Goal: Task Accomplishment & Management: Manage account settings

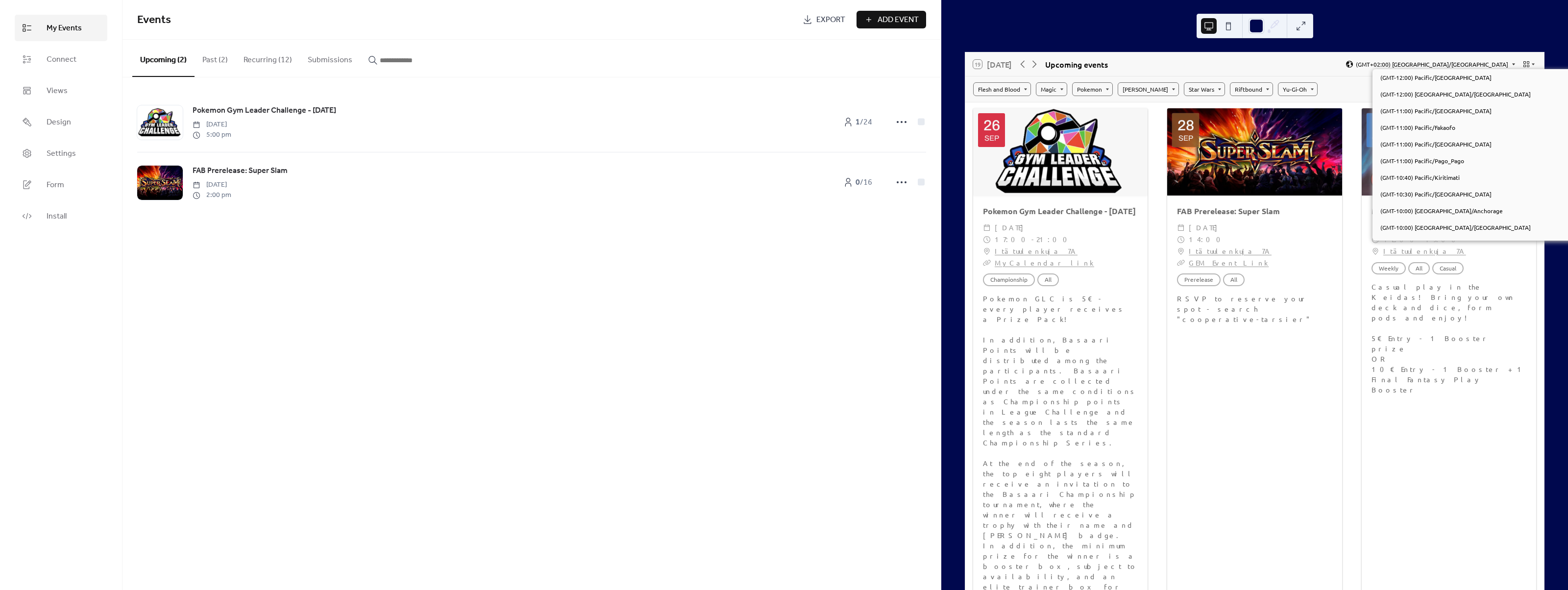
click at [1494, 63] on span "(GMT+02:00) [GEOGRAPHIC_DATA]/[GEOGRAPHIC_DATA]" at bounding box center [1432, 65] width 152 height 6
click at [1453, 46] on div "19 [DATE] Upcoming events (GMT+02:00) [GEOGRAPHIC_DATA]/Helsinki Flesh and Bloo…" at bounding box center [1255, 295] width 627 height 590
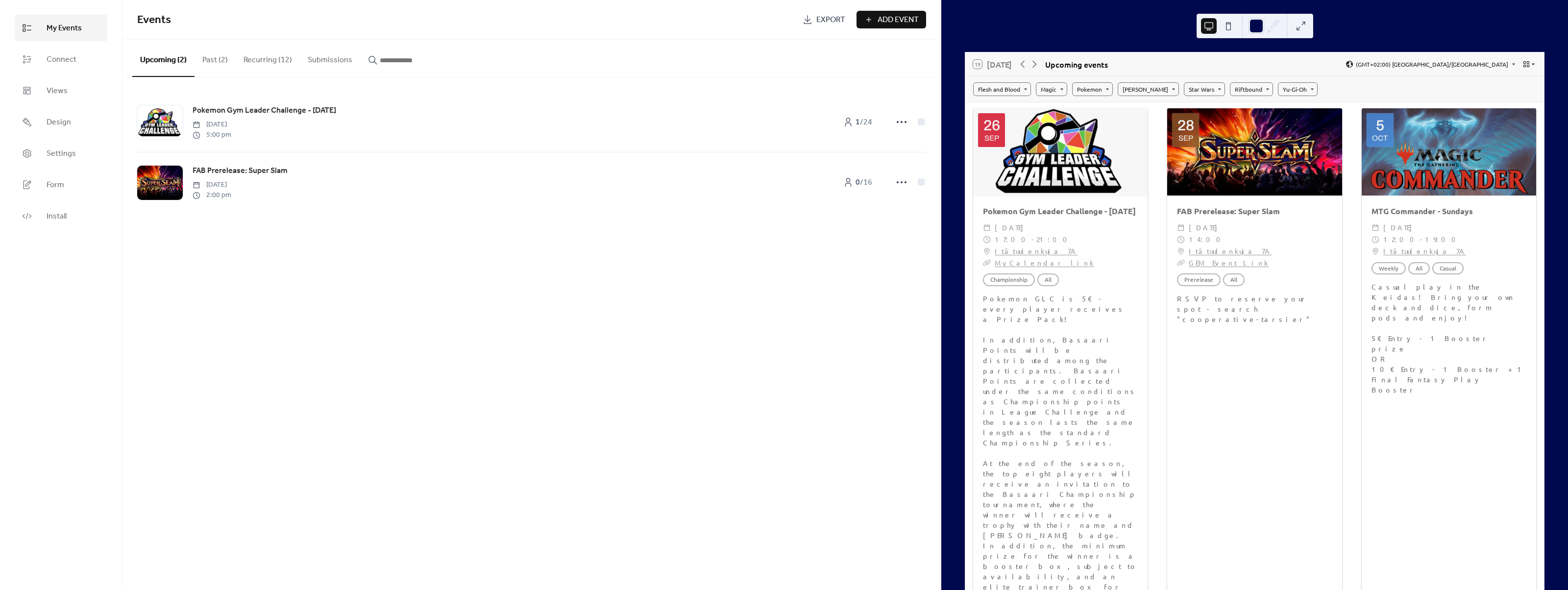
click at [1524, 65] on icon at bounding box center [1527, 65] width 6 height 6
click at [1514, 82] on div "Month" at bounding box center [1509, 77] width 48 height 16
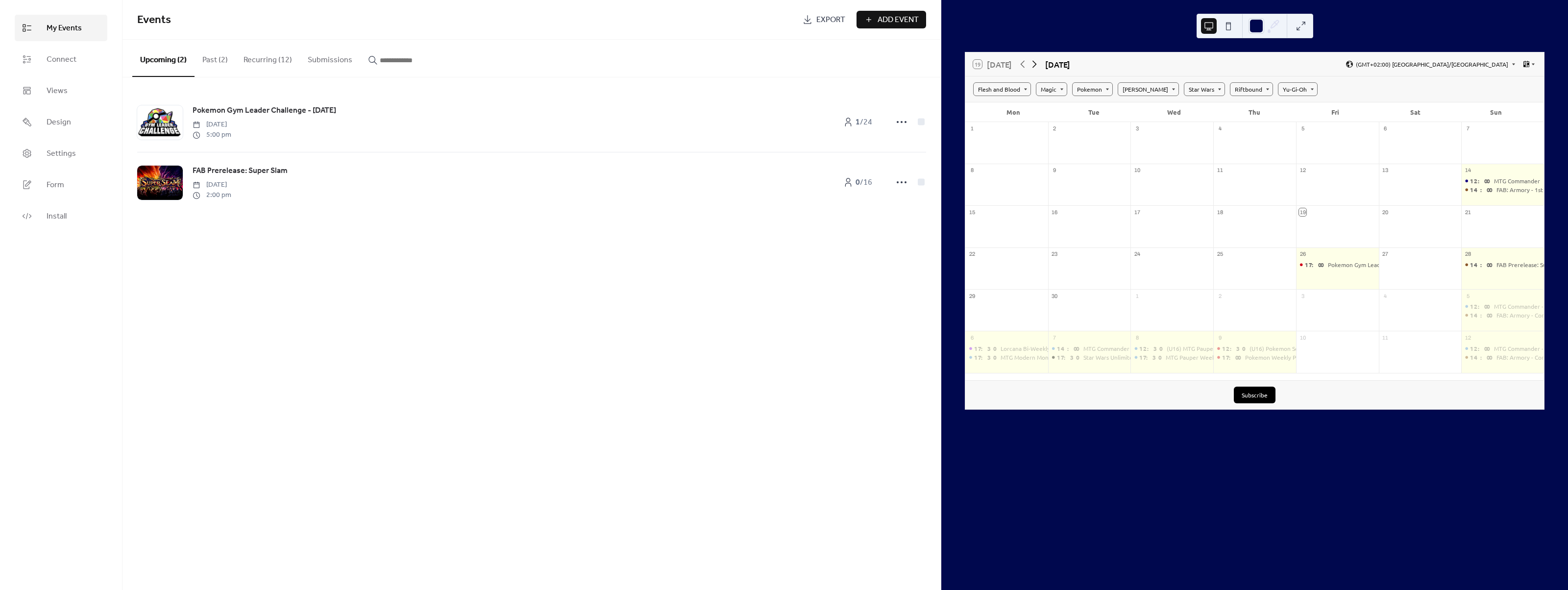
click at [1032, 61] on icon at bounding box center [1034, 64] width 12 height 12
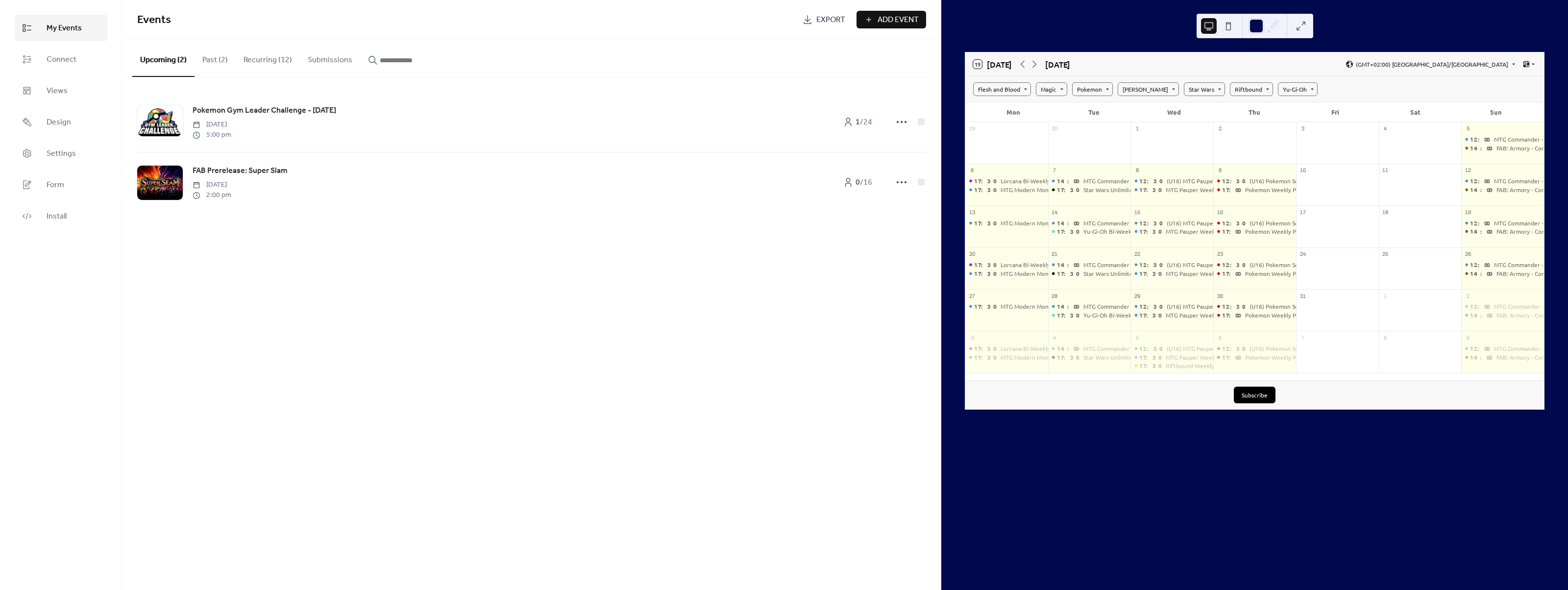
click at [270, 57] on button "Recurring (12)" at bounding box center [267, 58] width 64 height 37
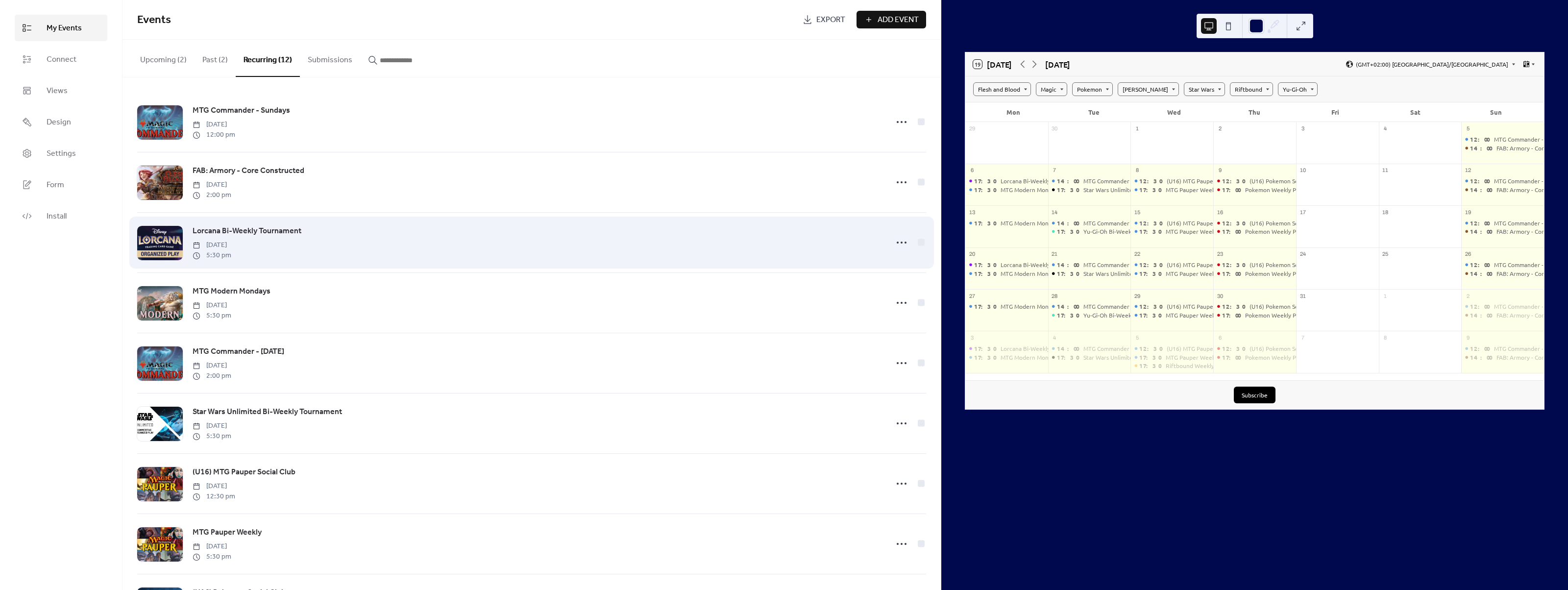
click at [277, 226] on link "Lorcana Bi-Weekly Tournament" at bounding box center [247, 231] width 109 height 13
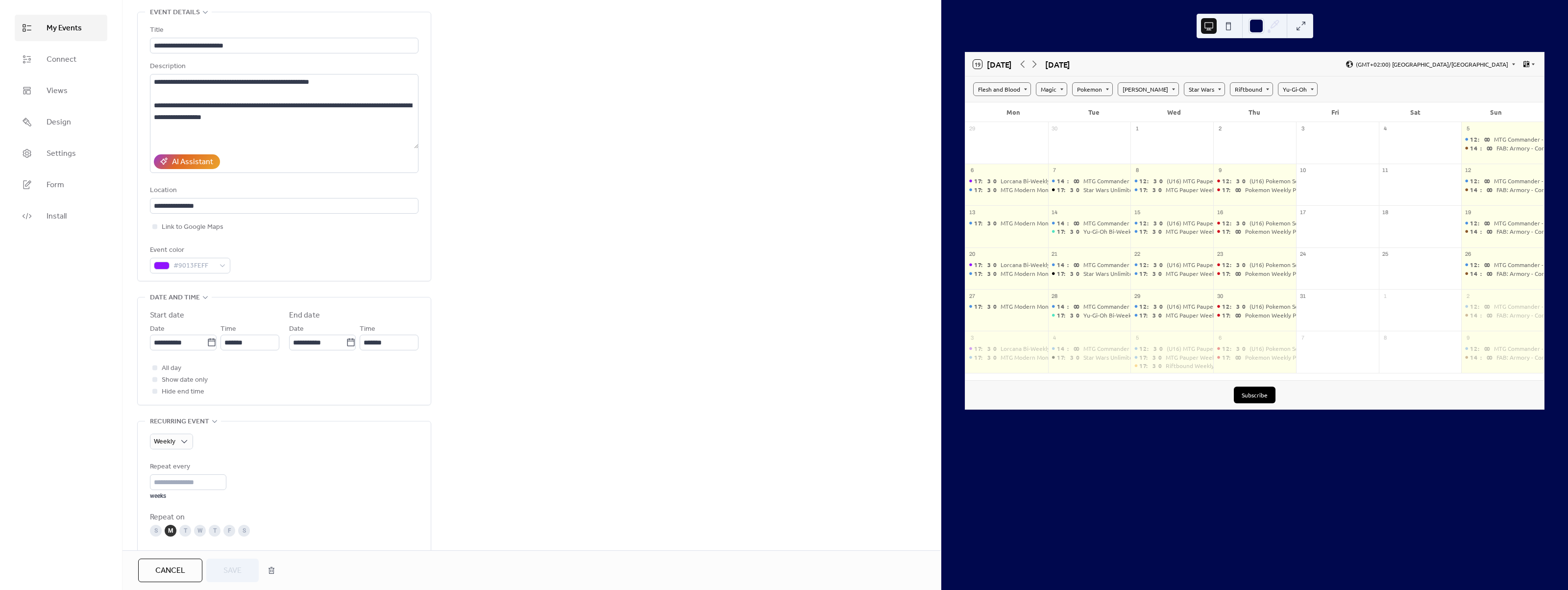
scroll to position [98, 0]
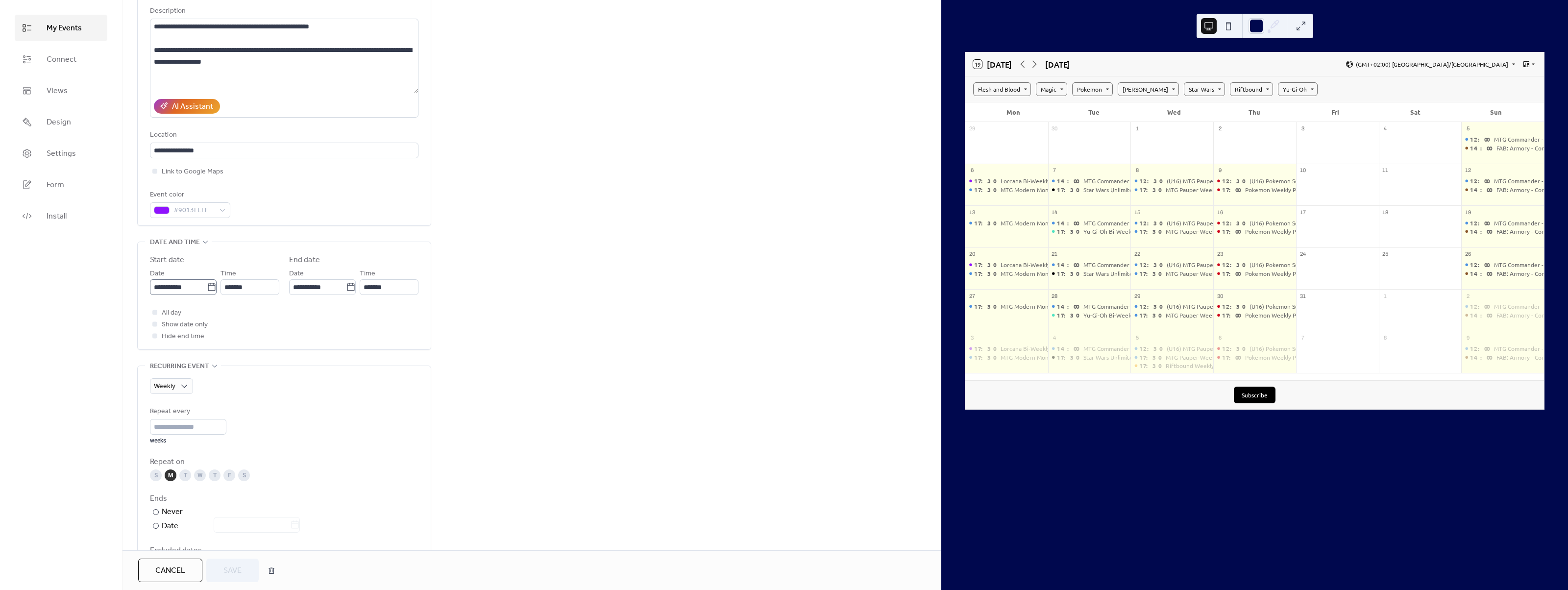
click at [209, 284] on icon at bounding box center [211, 286] width 7 height 8
click at [207, 284] on input "**********" at bounding box center [178, 287] width 57 height 16
click at [192, 359] on td "7" at bounding box center [195, 365] width 16 height 16
type input "**********"
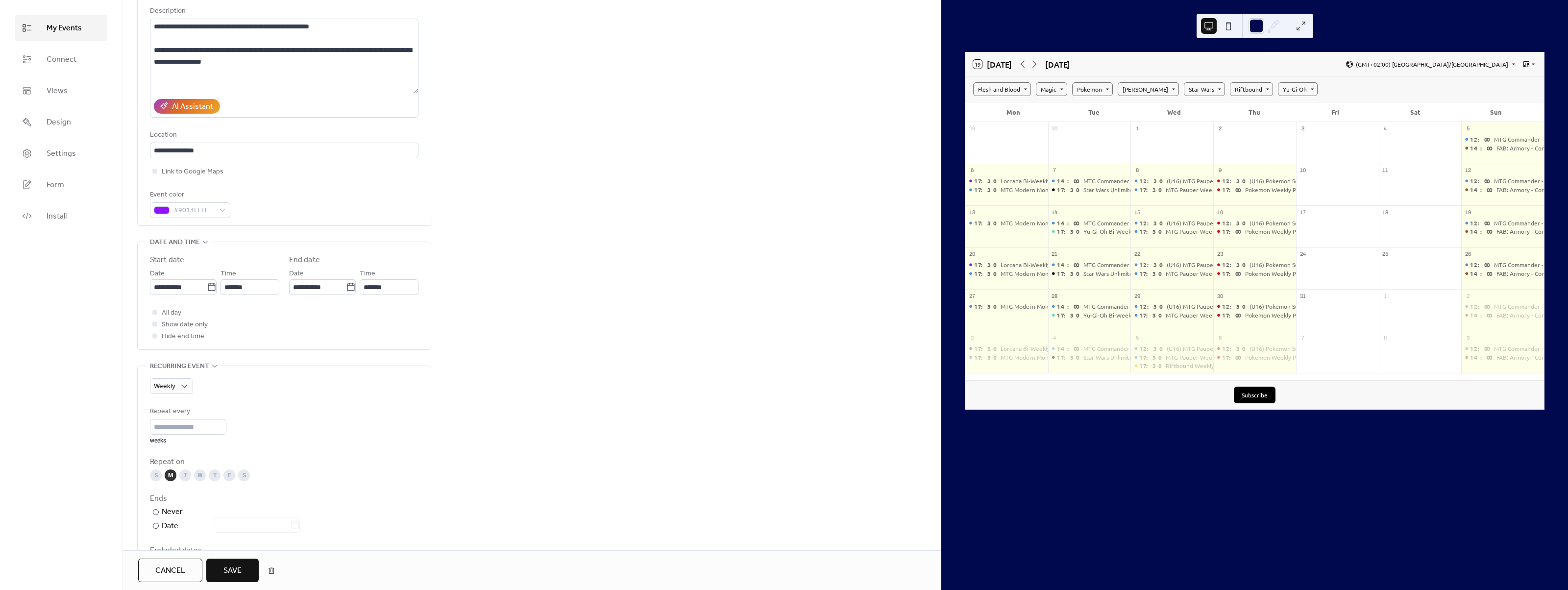
click at [454, 279] on div "**********" at bounding box center [531, 577] width 818 height 1243
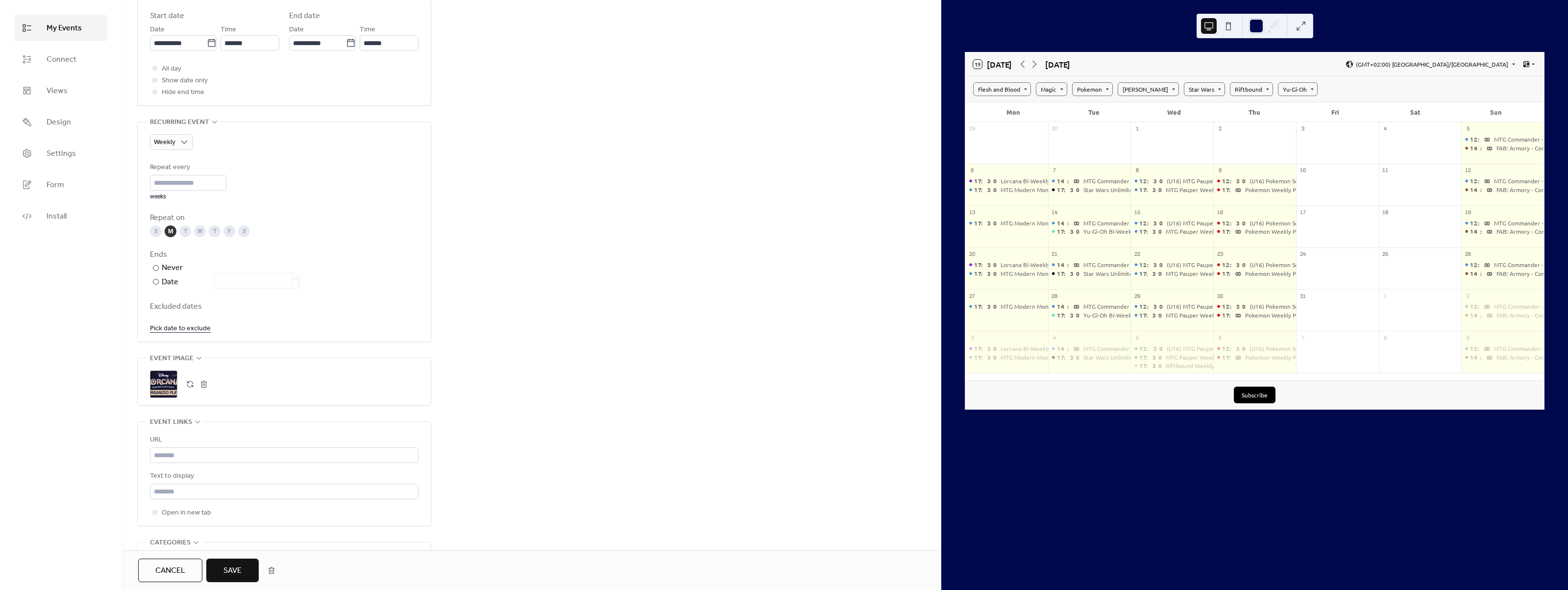
scroll to position [343, 0]
click at [170, 232] on div "M" at bounding box center [170, 230] width 12 height 12
click at [182, 229] on div "T" at bounding box center [185, 230] width 12 height 12
click at [519, 371] on div "**********" at bounding box center [531, 332] width 818 height 1243
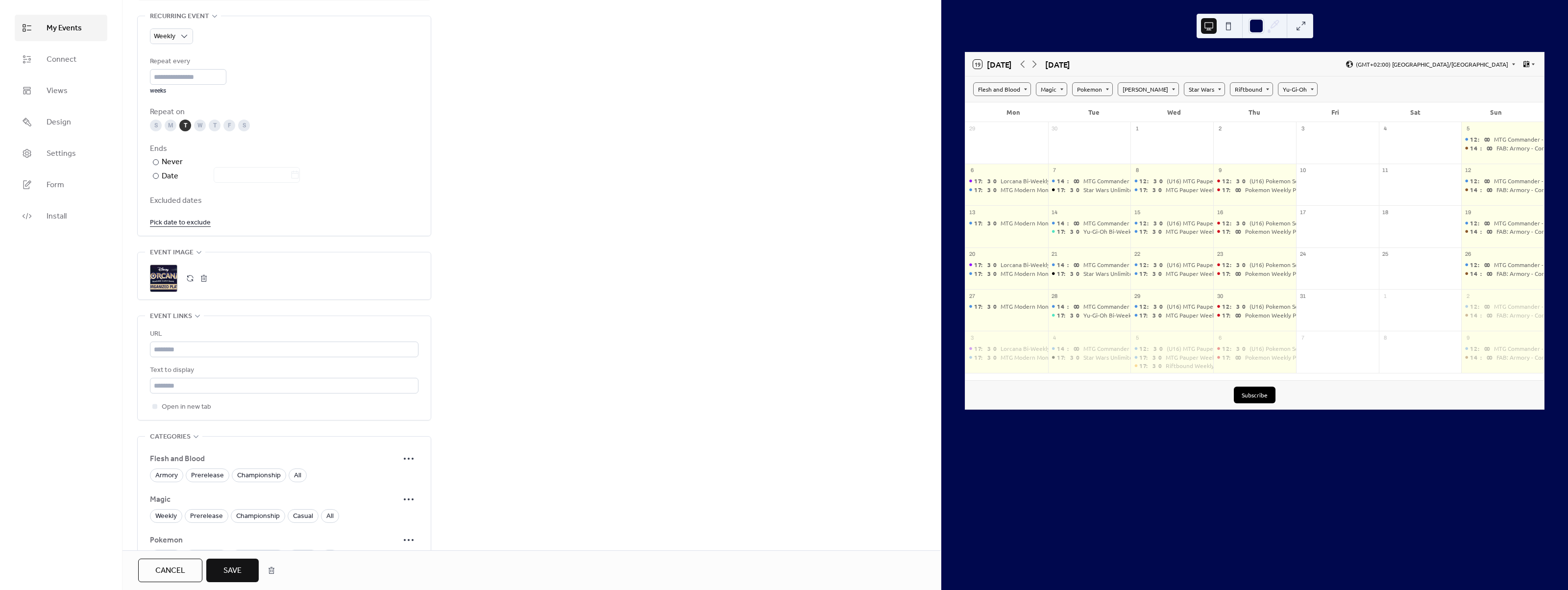
scroll to position [588, 0]
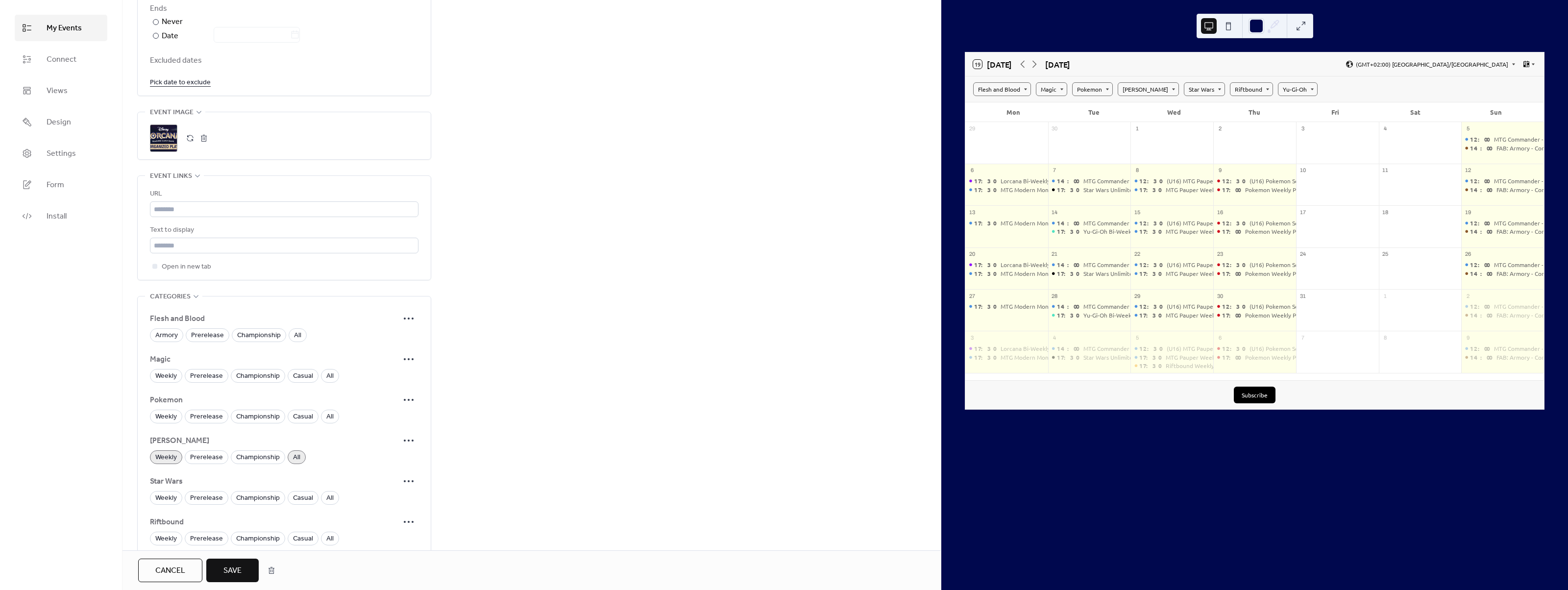
click at [237, 566] on span "Save" at bounding box center [233, 571] width 18 height 12
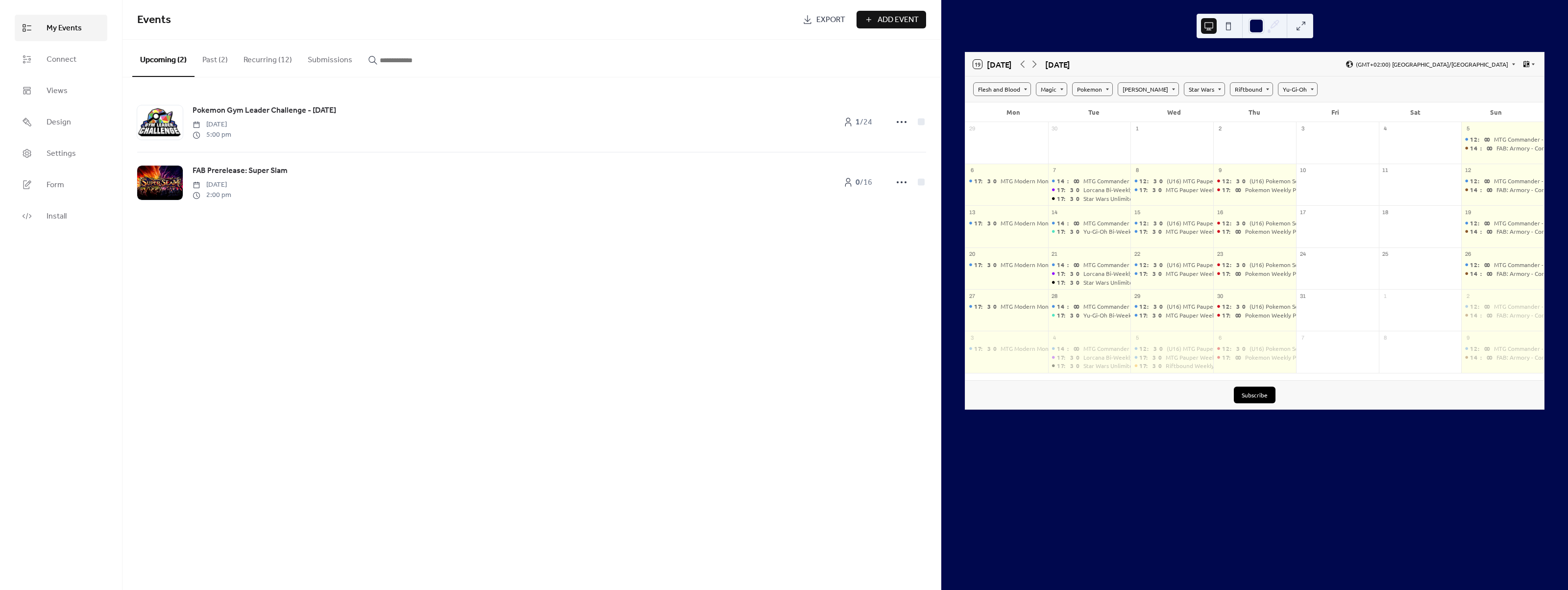
click at [258, 58] on button "Recurring (12)" at bounding box center [267, 58] width 64 height 37
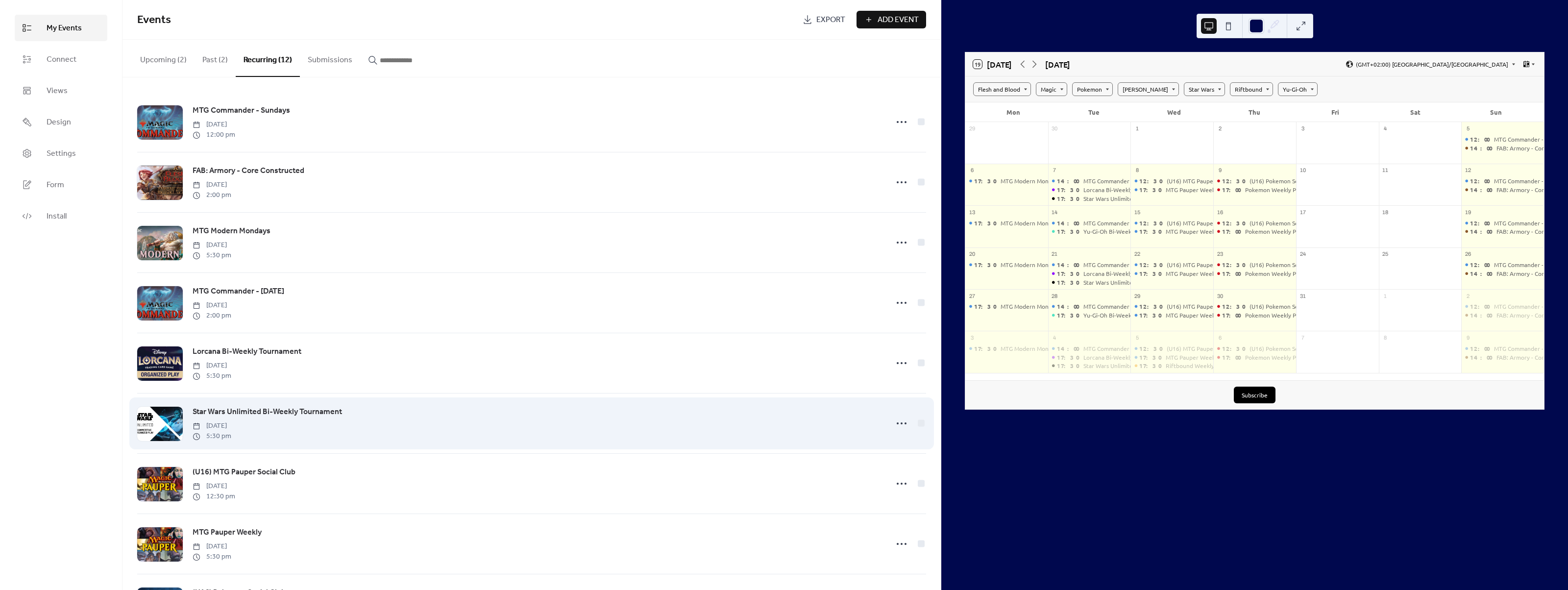
click at [316, 413] on span "Star Wars Unlimited Bi-Weekly Tournament" at bounding box center [267, 412] width 150 height 12
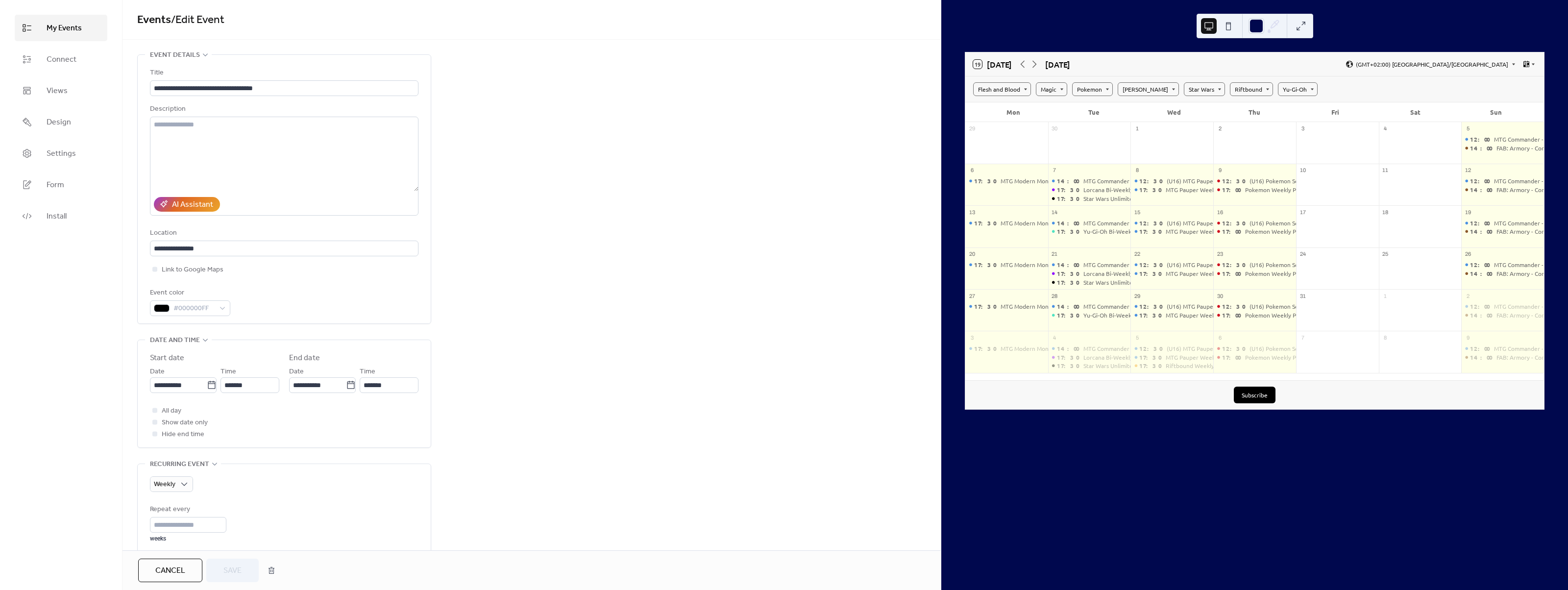
click at [211, 387] on icon at bounding box center [212, 385] width 10 height 10
click at [207, 387] on input "**********" at bounding box center [178, 385] width 57 height 16
click at [207, 463] on td "8" at bounding box center [211, 463] width 16 height 16
type input "**********"
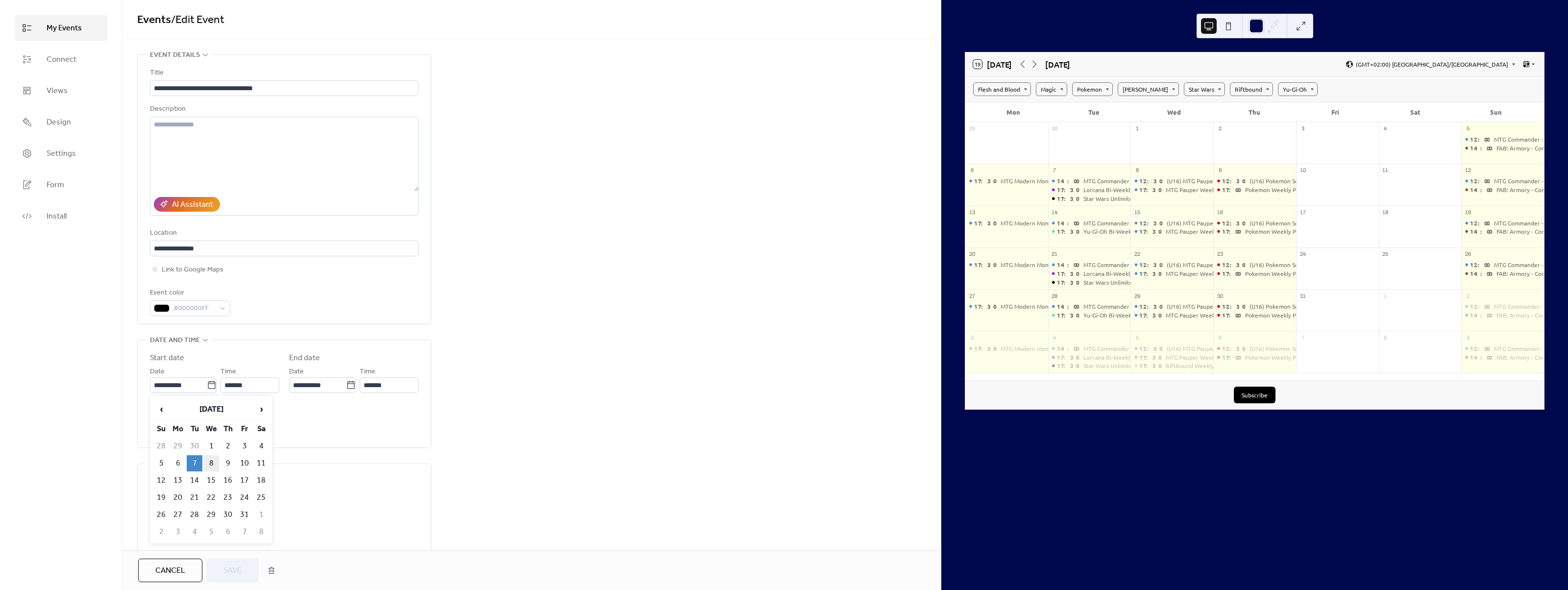
type input "**********"
click at [229, 566] on span "Save" at bounding box center [233, 571] width 18 height 12
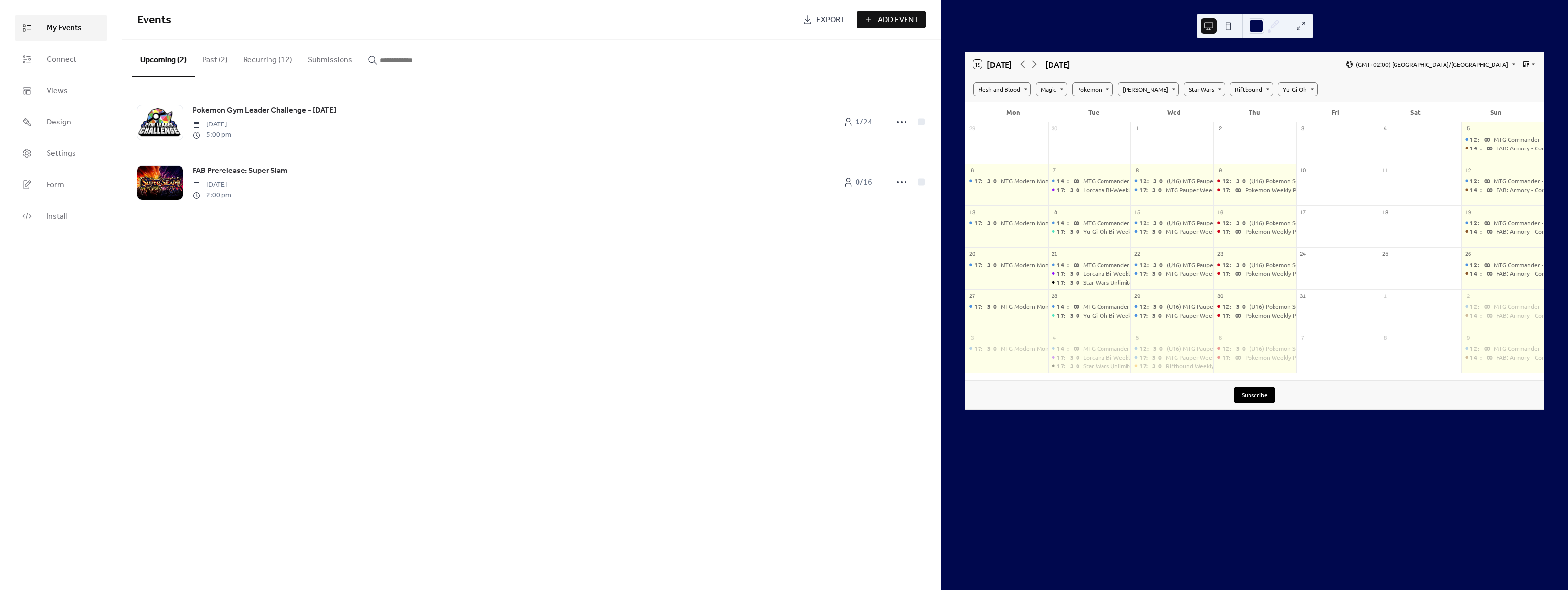
click at [271, 61] on button "Recurring (12)" at bounding box center [267, 58] width 64 height 37
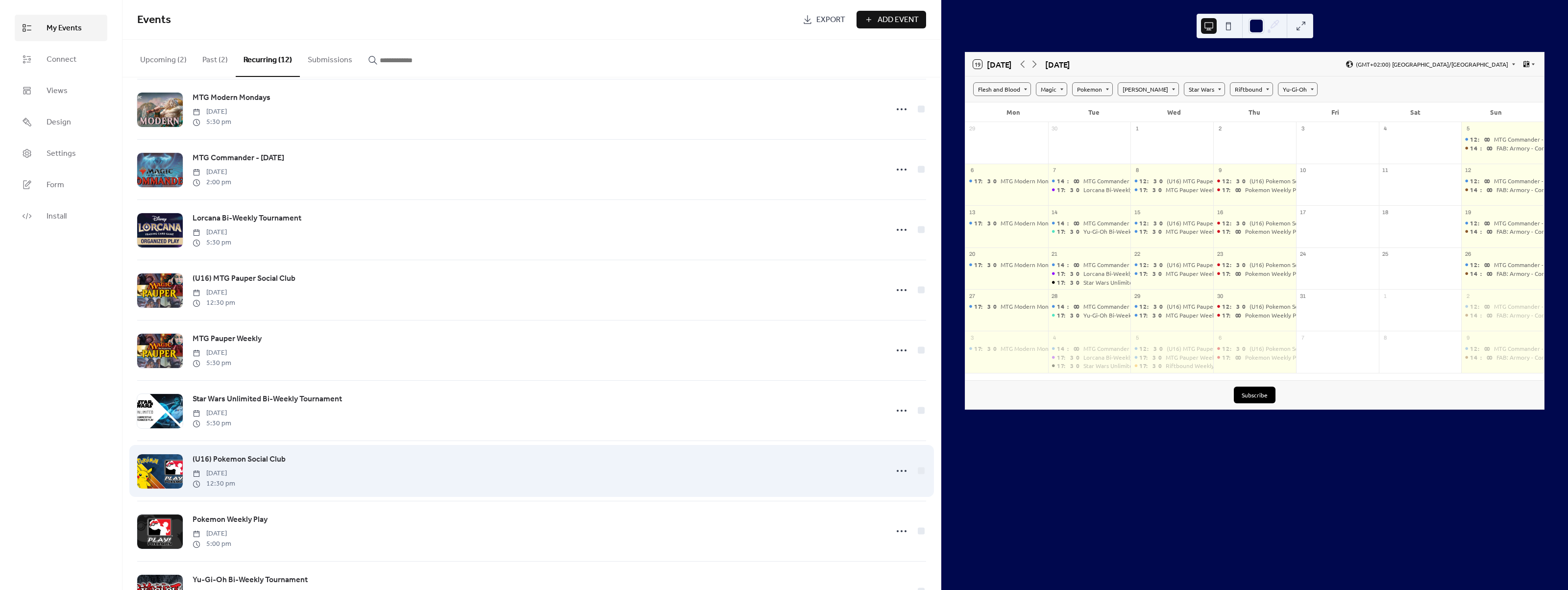
scroll to position [147, 0]
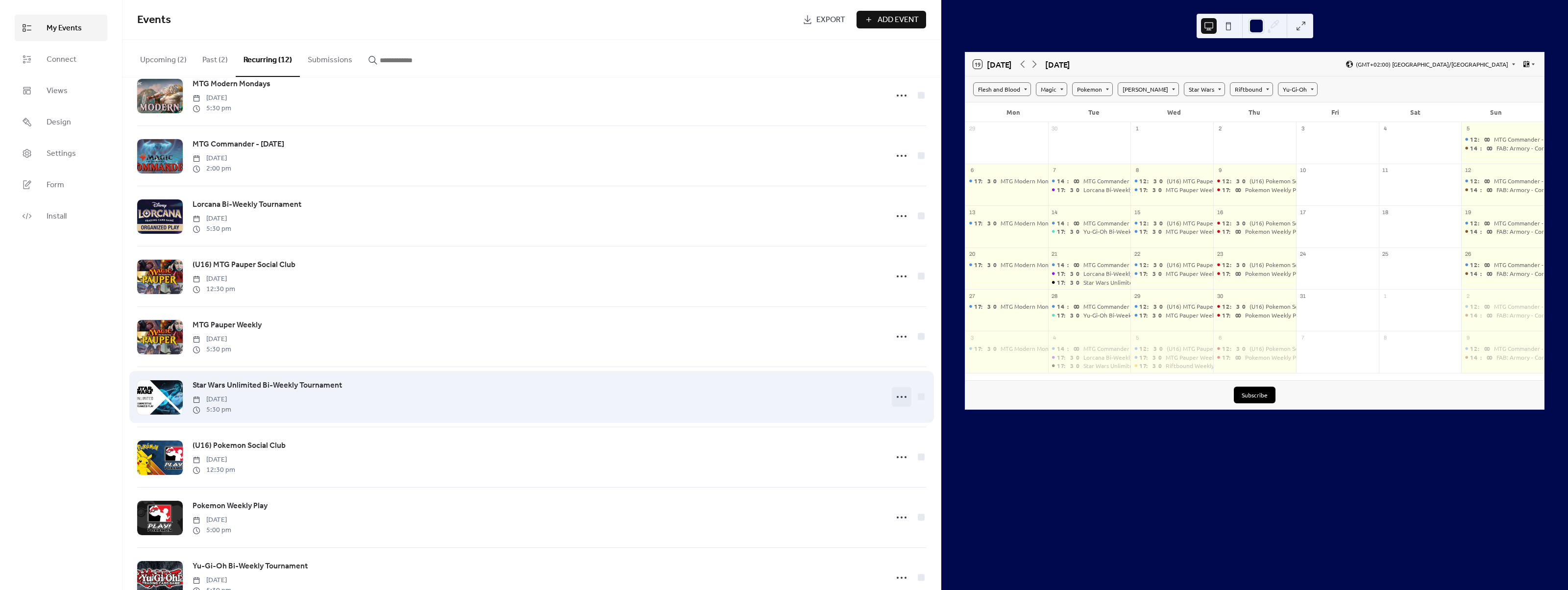
click at [894, 398] on icon at bounding box center [901, 397] width 16 height 16
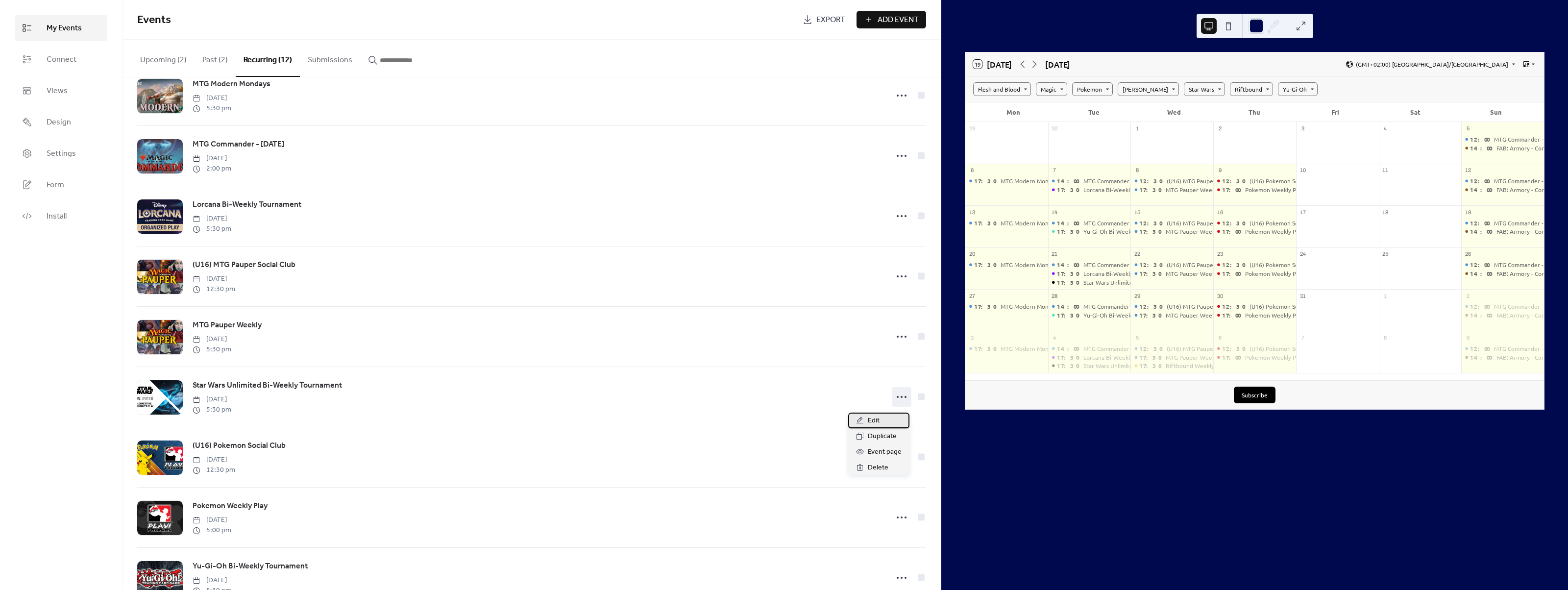
click at [885, 421] on div "Edit" at bounding box center [878, 421] width 61 height 16
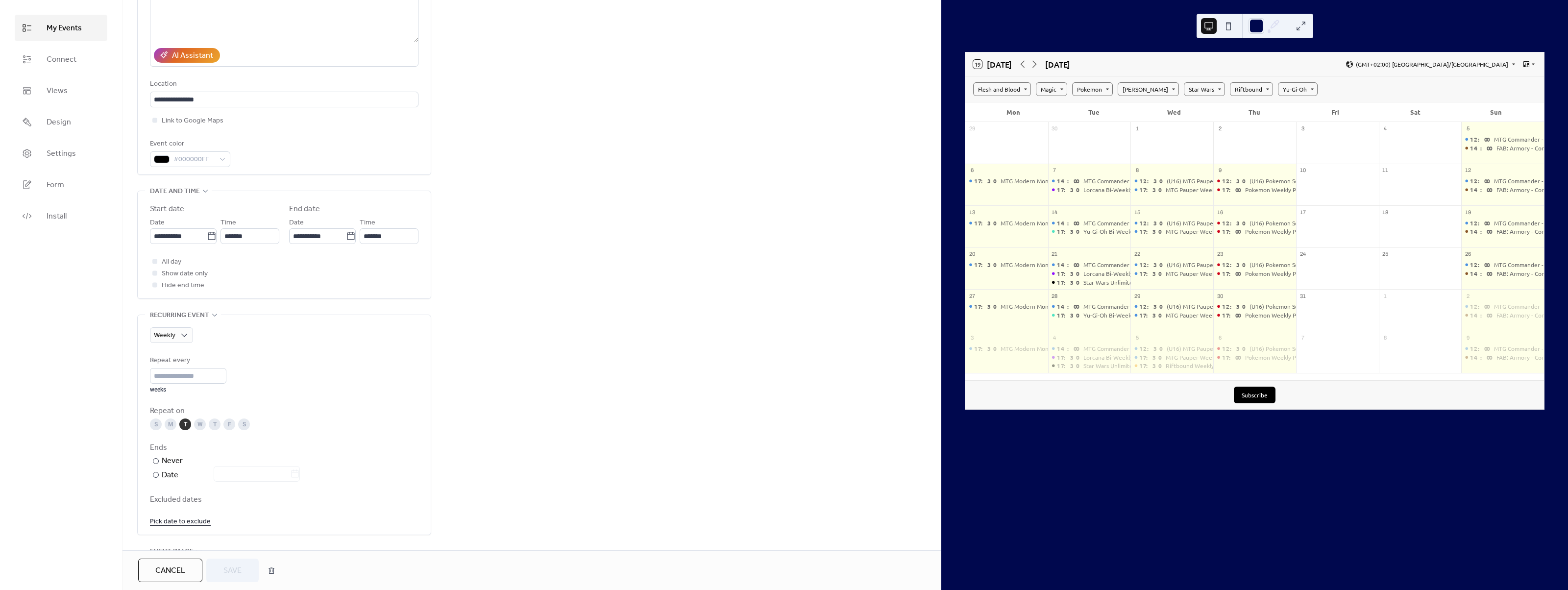
scroll to position [196, 0]
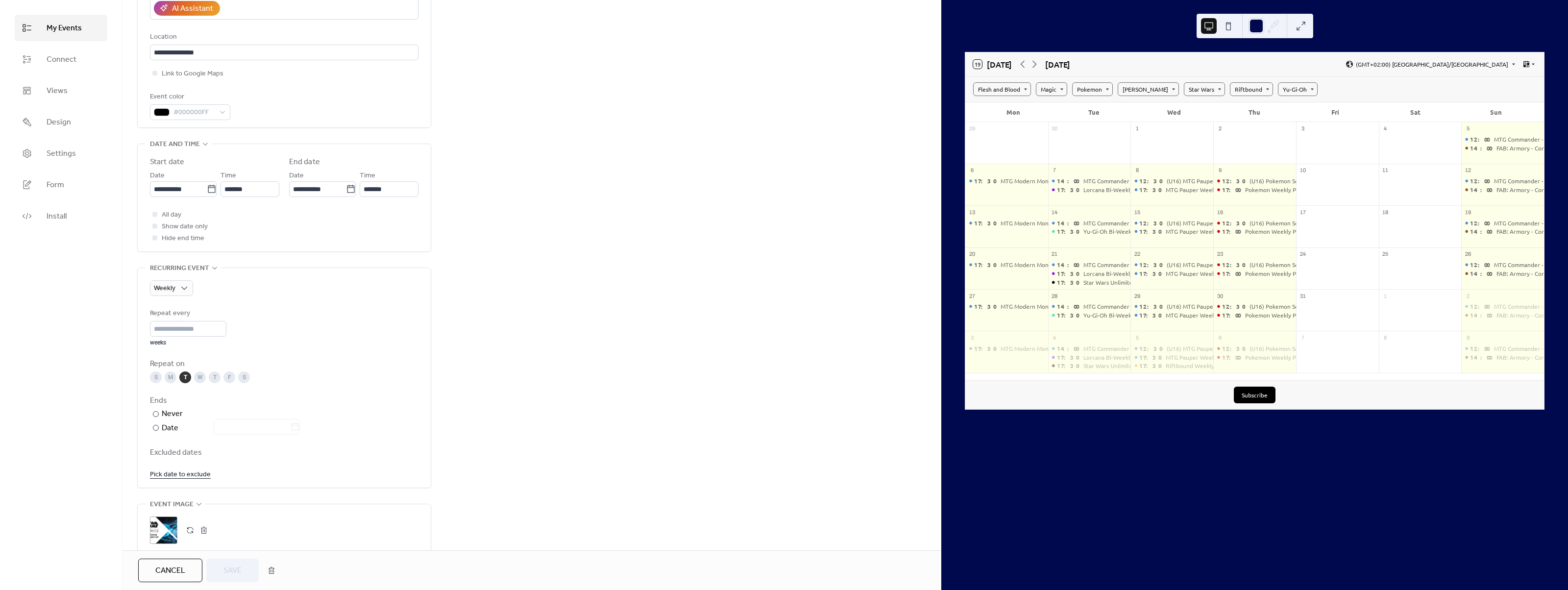
click at [197, 373] on div "W" at bounding box center [200, 377] width 12 height 12
click at [187, 377] on div "T" at bounding box center [185, 377] width 12 height 12
click at [239, 576] on span "Save" at bounding box center [233, 571] width 18 height 12
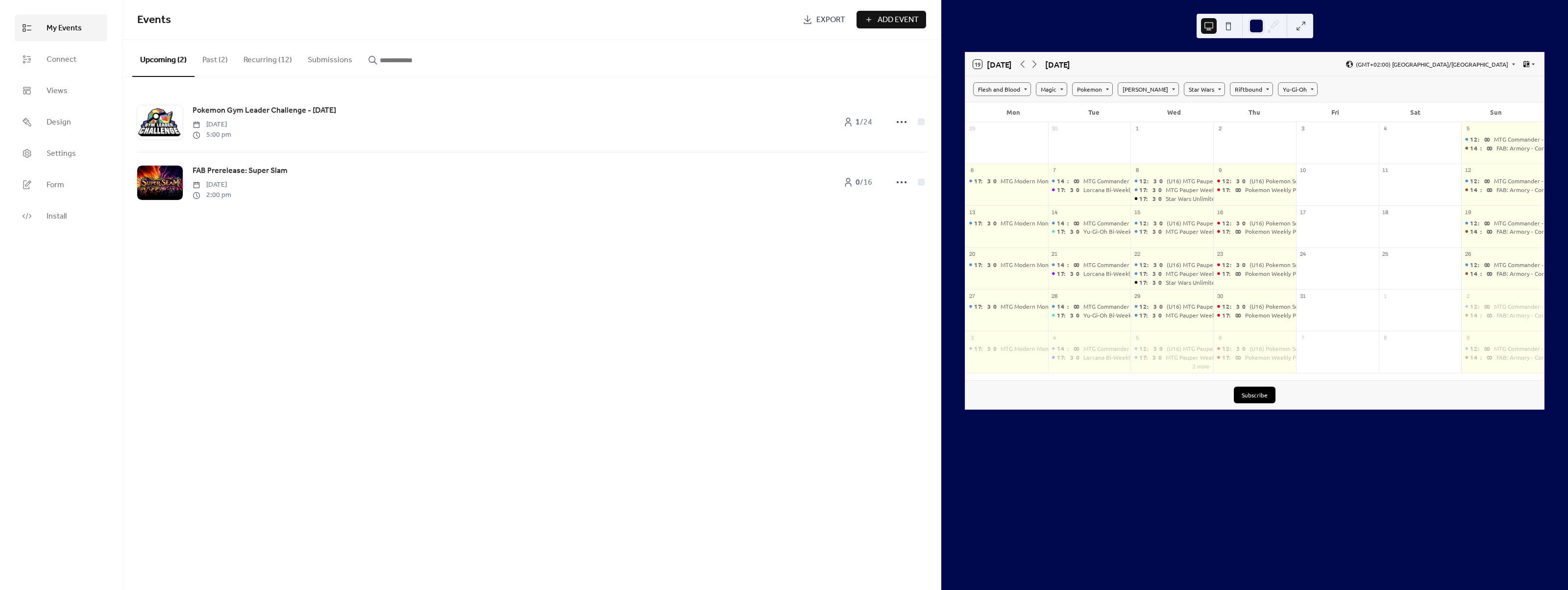
click at [278, 64] on button "Recurring (12)" at bounding box center [267, 58] width 64 height 37
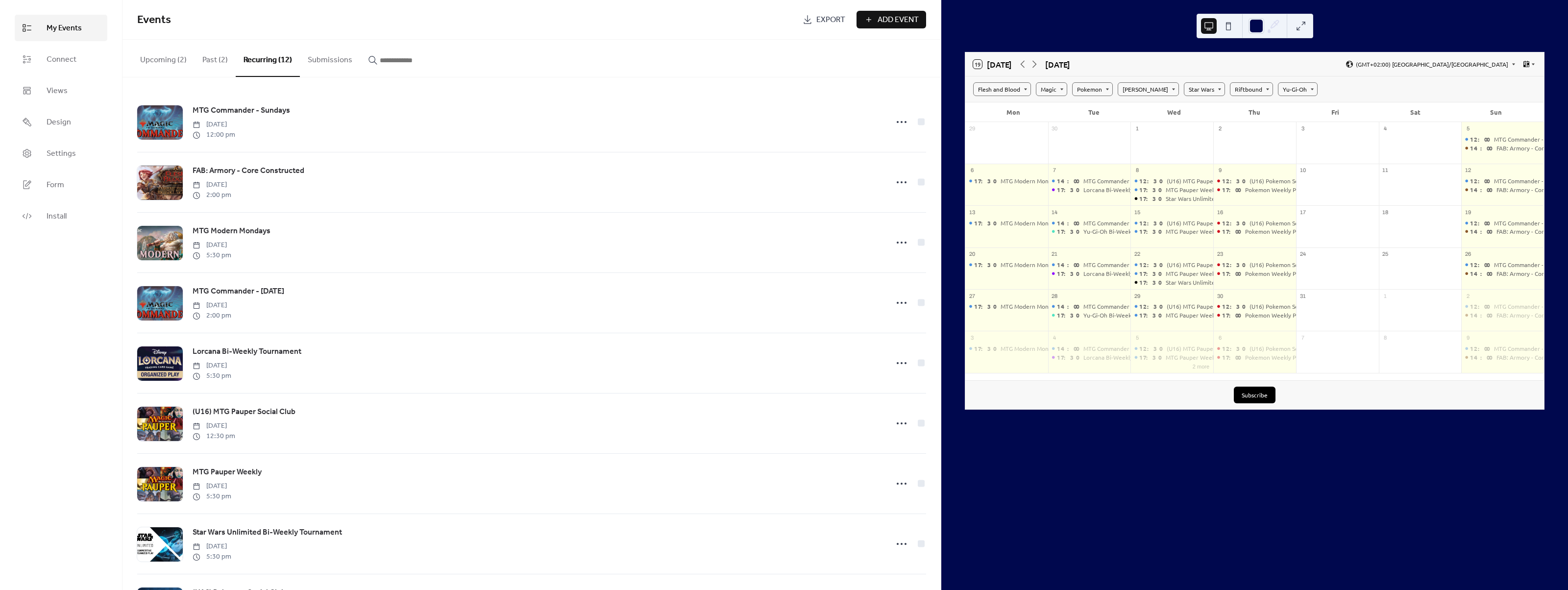
click at [100, 396] on div "My Events Connect Views Design Settings Form Install" at bounding box center [61, 295] width 122 height 590
